Goal: Information Seeking & Learning: Learn about a topic

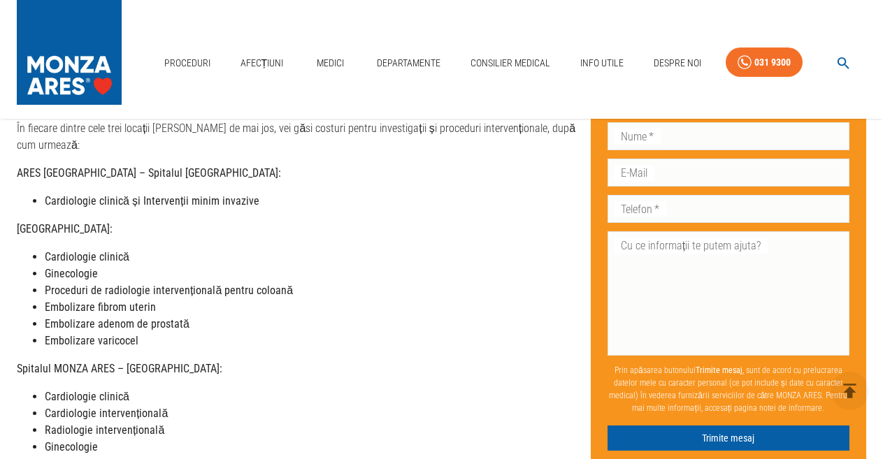
scroll to position [280, 0]
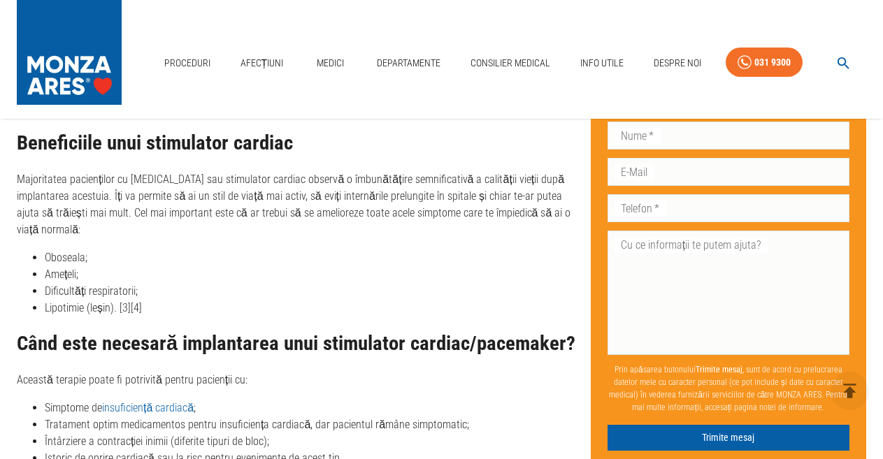
scroll to position [3287, 0]
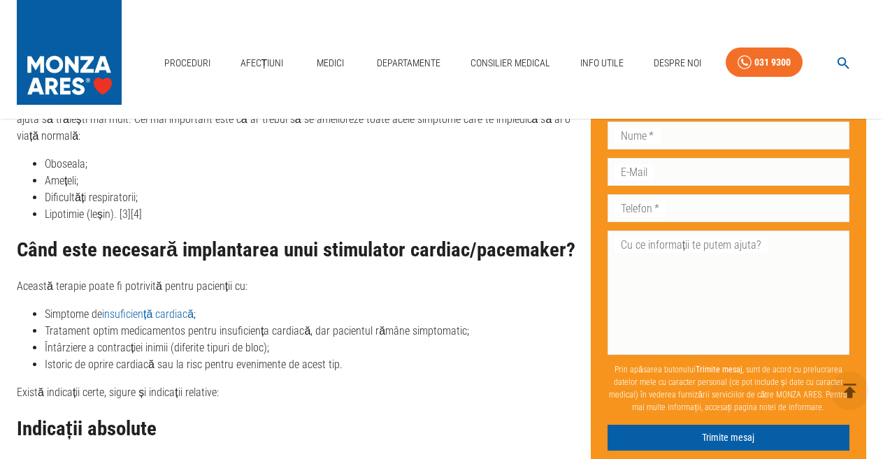
drag, startPoint x: 180, startPoint y: 212, endPoint x: 241, endPoint y: 168, distance: 75.1
click at [241, 168] on li "Oboseala;" at bounding box center [312, 164] width 535 height 17
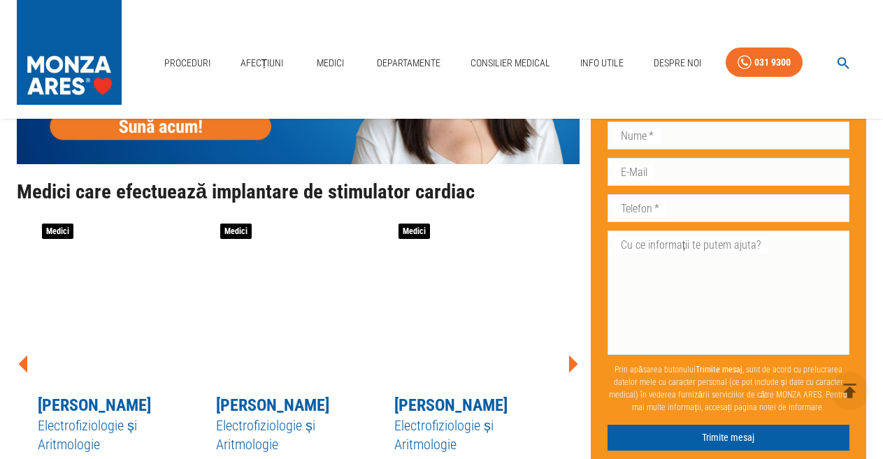
scroll to position [4406, 0]
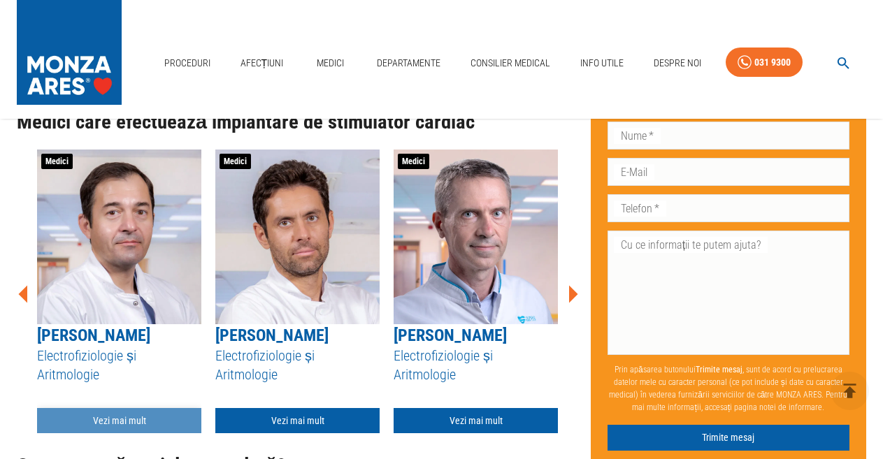
click at [124, 408] on link "Vezi mai mult" at bounding box center [119, 421] width 164 height 26
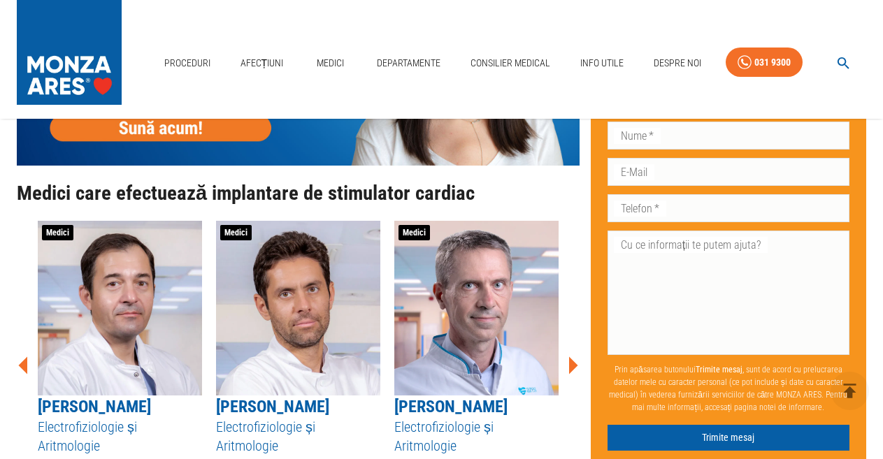
scroll to position [3825, 0]
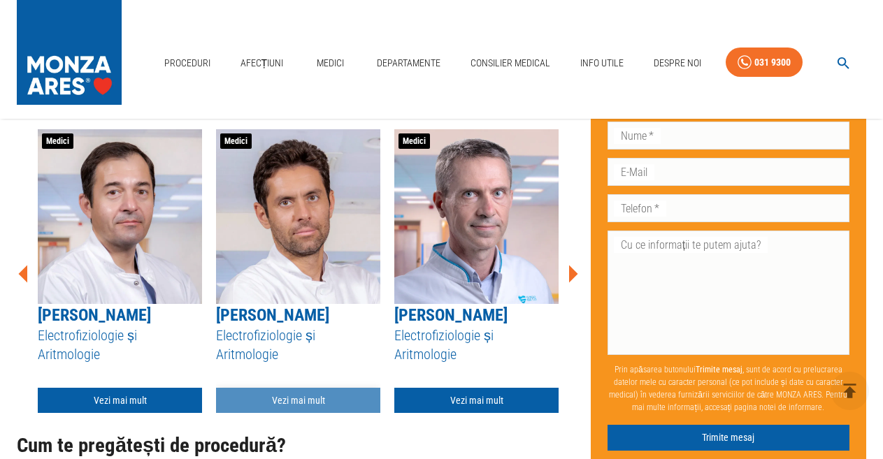
click at [292, 413] on link "Vezi mai mult" at bounding box center [298, 401] width 164 height 26
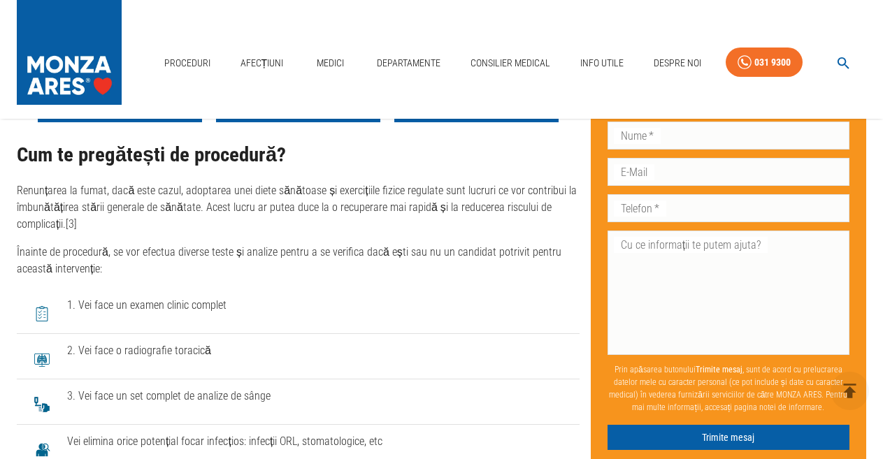
scroll to position [4084, 0]
